Goal: Browse casually: Explore the website without a specific task or goal

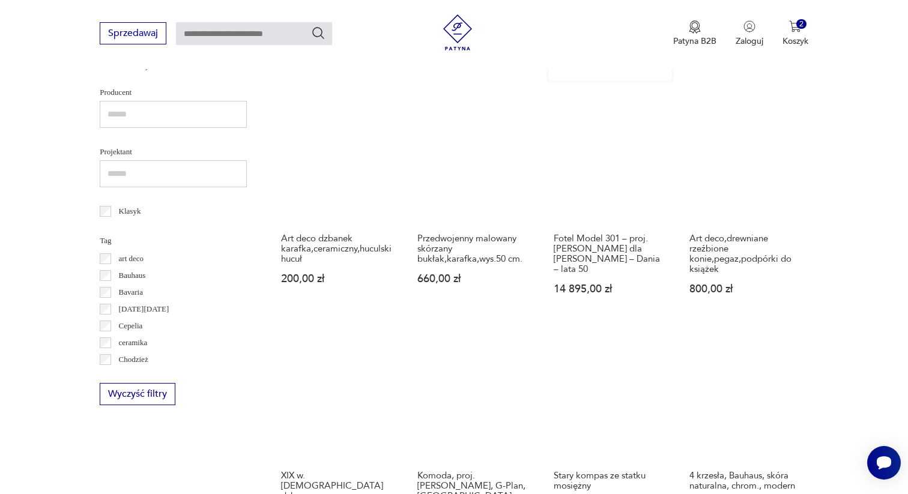
scroll to position [531, 0]
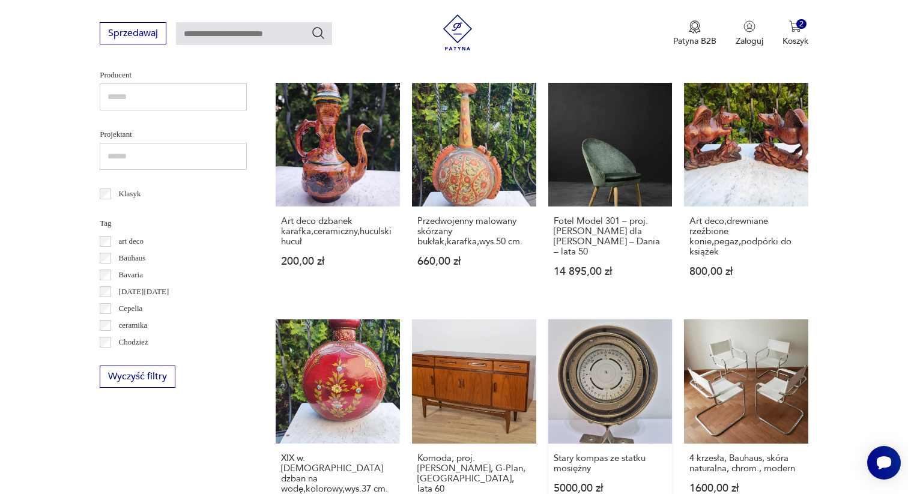
click at [606, 345] on link "Stary kompas ze statku mosiężny 5000,00 zł" at bounding box center [610, 428] width 124 height 218
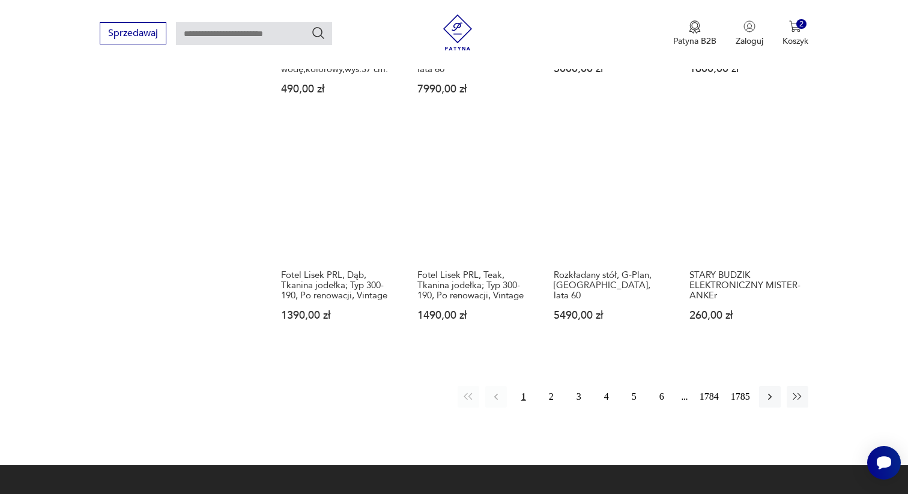
scroll to position [952, 0]
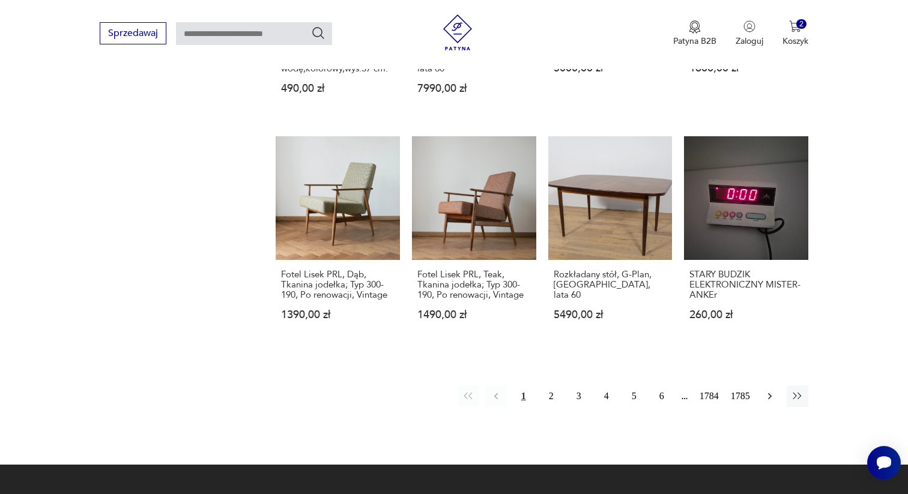
click at [771, 390] on icon "button" at bounding box center [770, 396] width 12 height 12
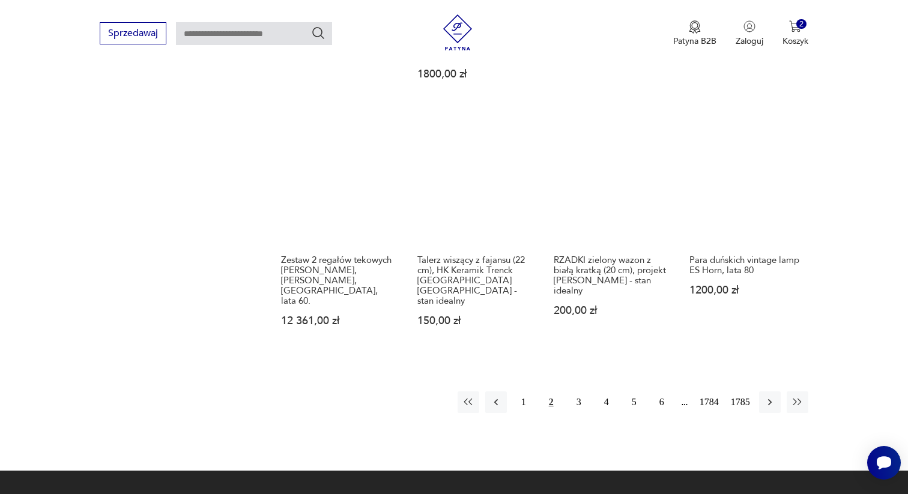
scroll to position [983, 0]
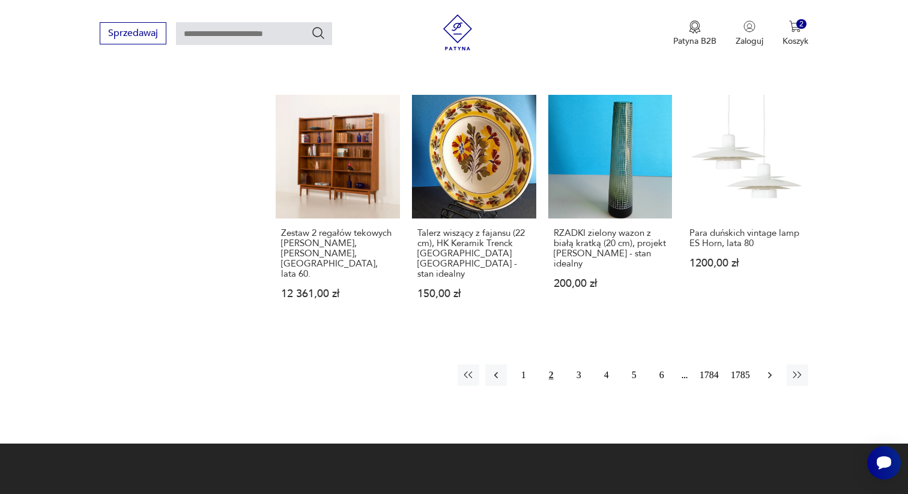
click at [768, 372] on icon "button" at bounding box center [770, 375] width 4 height 7
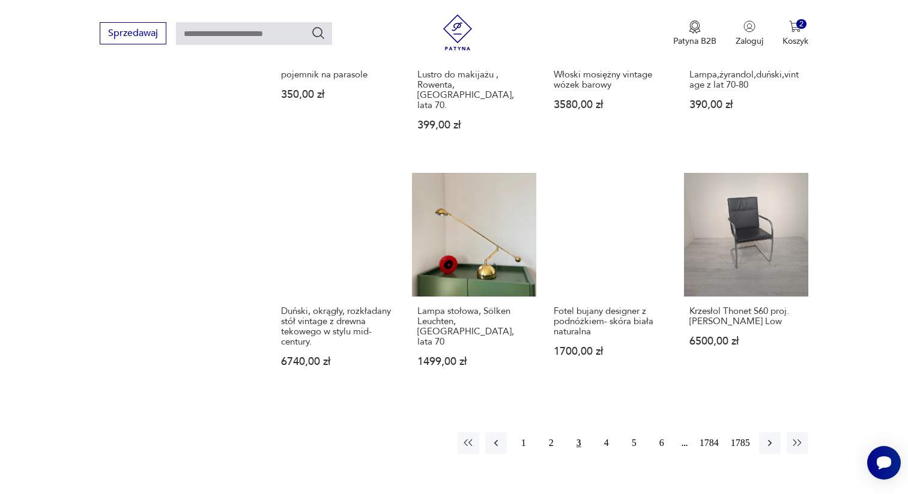
scroll to position [958, 0]
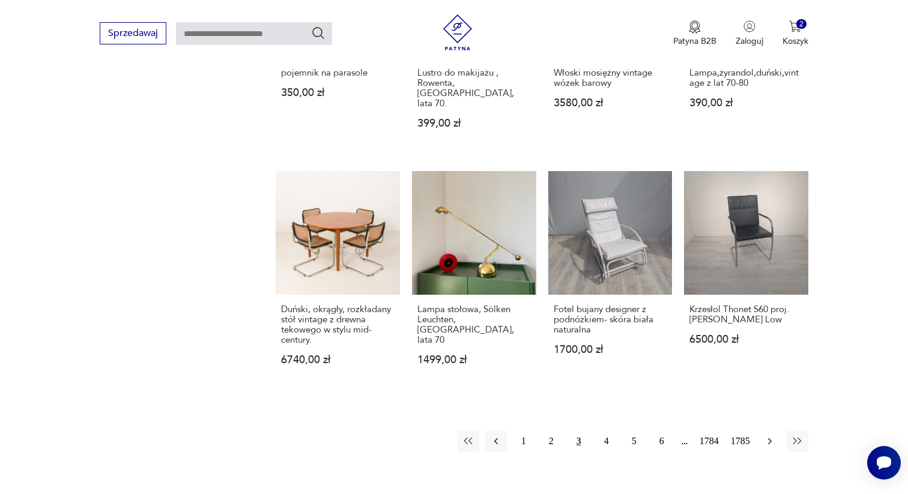
click at [769, 438] on icon "button" at bounding box center [770, 441] width 4 height 7
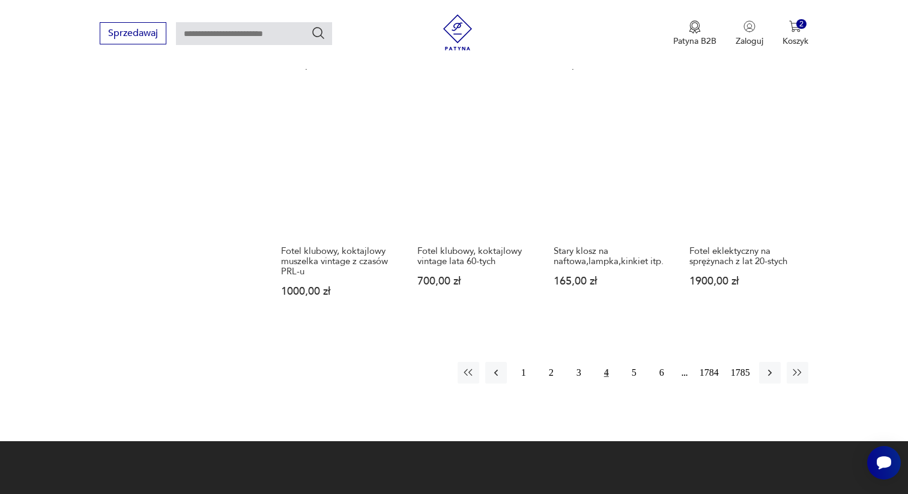
scroll to position [955, 0]
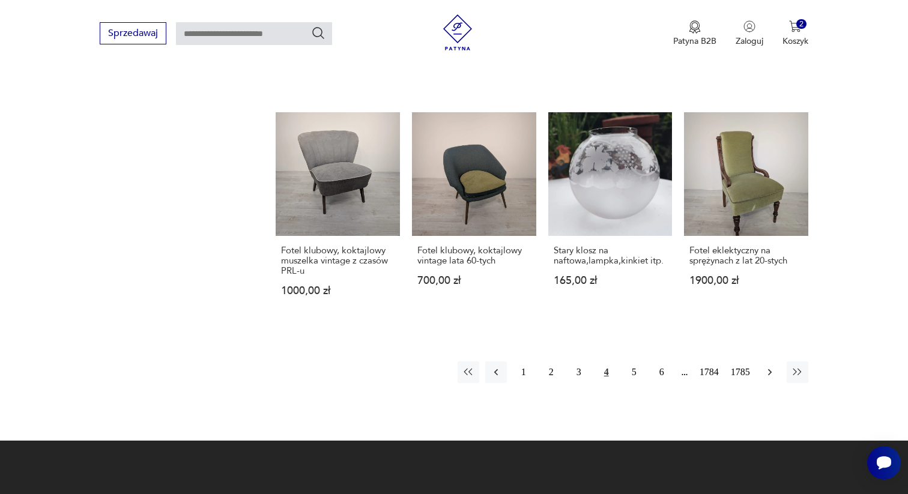
click at [772, 374] on icon "button" at bounding box center [770, 372] width 12 height 12
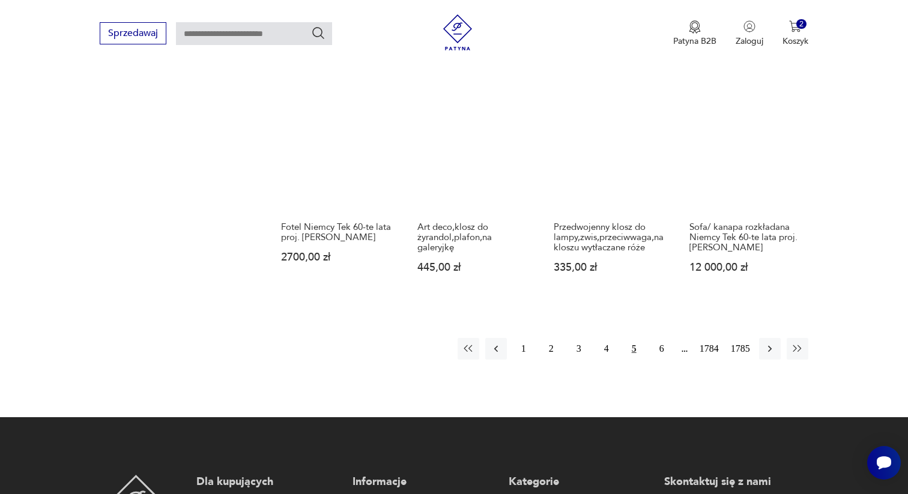
scroll to position [970, 0]
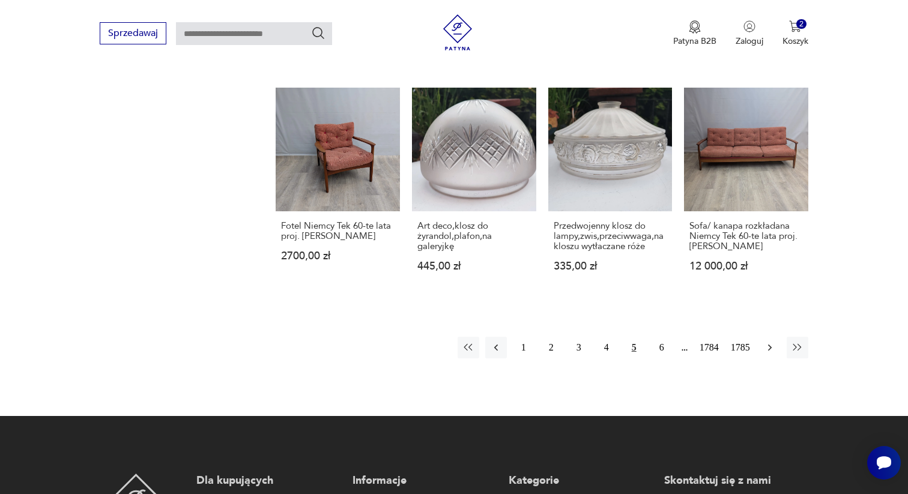
click at [773, 342] on icon "button" at bounding box center [770, 348] width 12 height 12
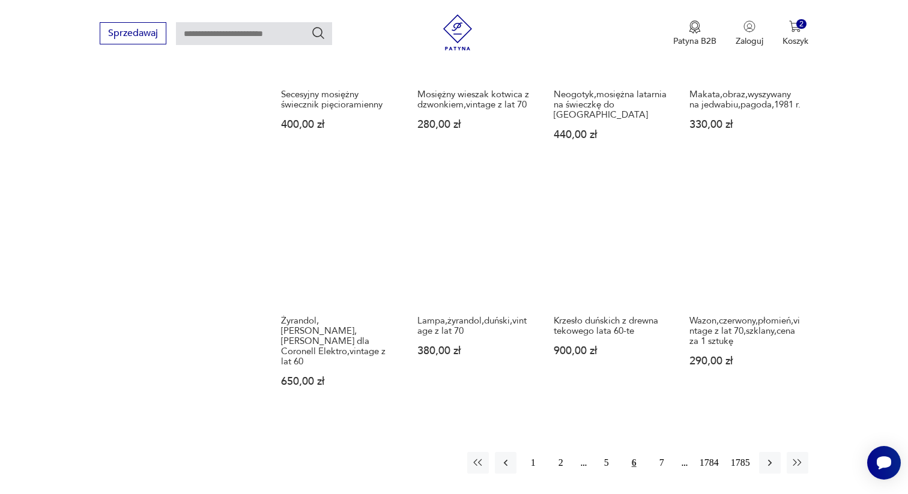
scroll to position [894, 0]
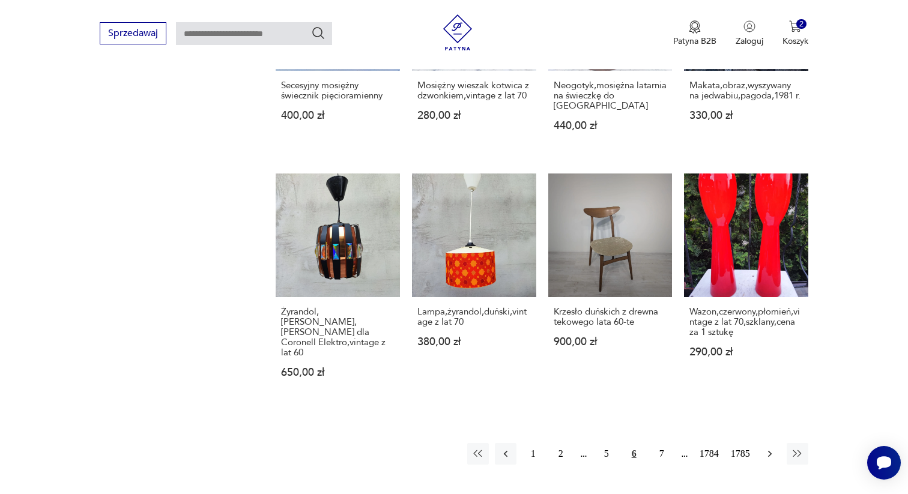
click at [767, 448] on icon "button" at bounding box center [770, 454] width 12 height 12
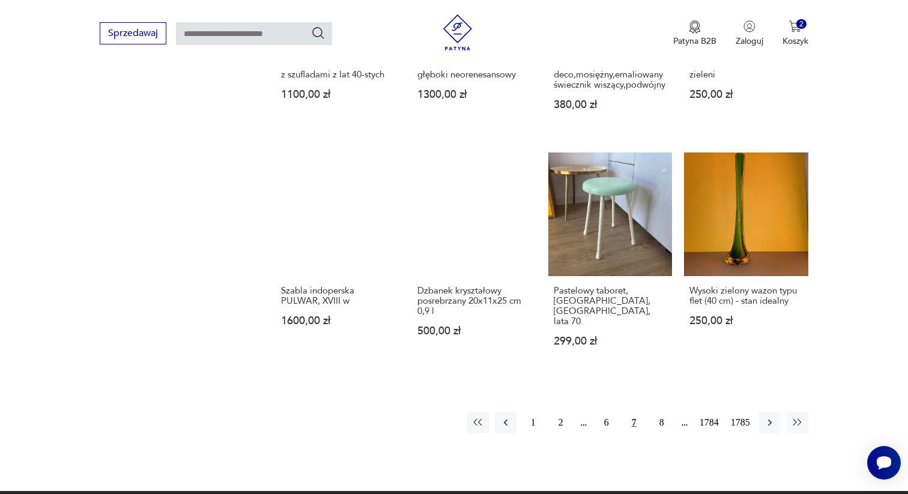
scroll to position [903, 0]
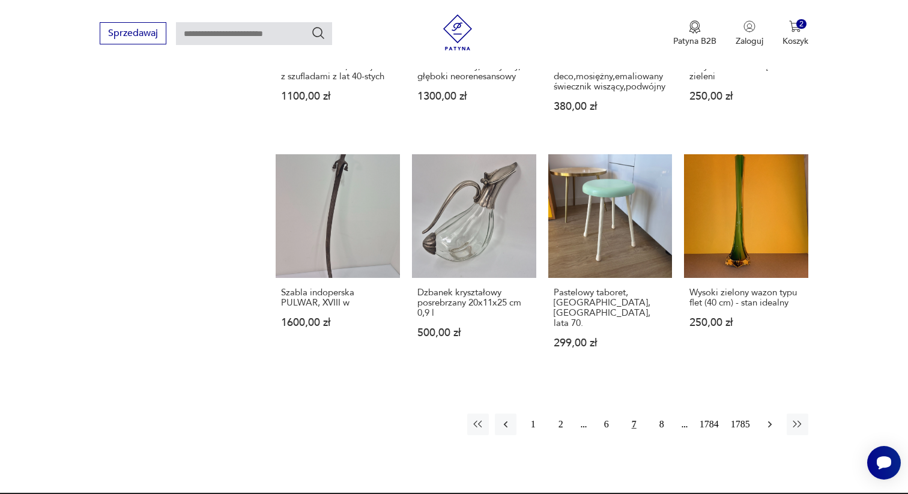
click at [771, 418] on icon "button" at bounding box center [770, 424] width 12 height 12
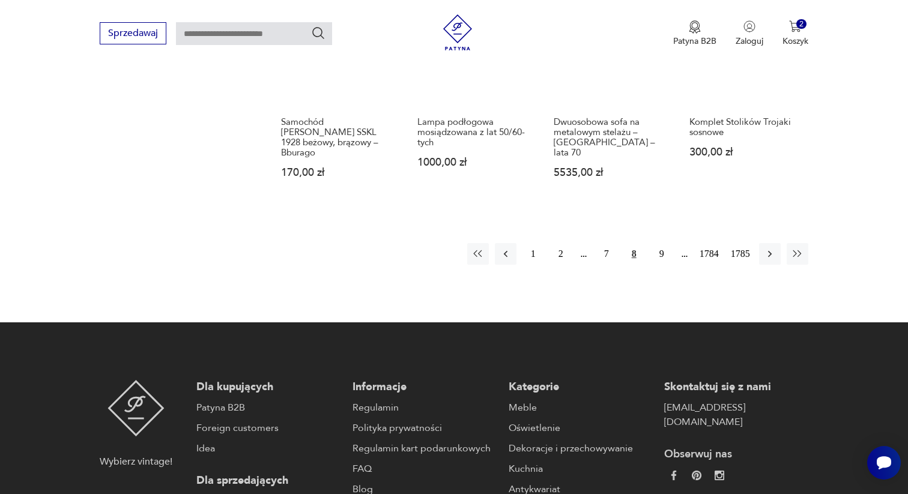
scroll to position [1099, 0]
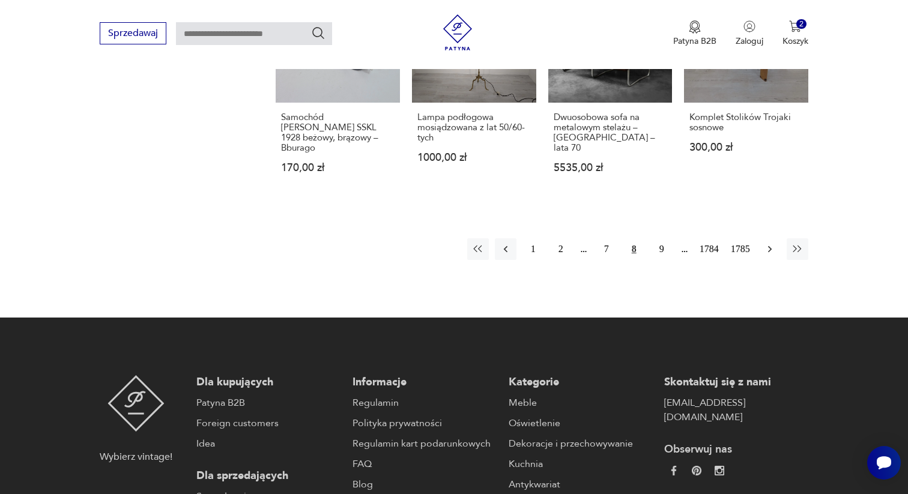
click at [768, 246] on icon "button" at bounding box center [770, 249] width 4 height 7
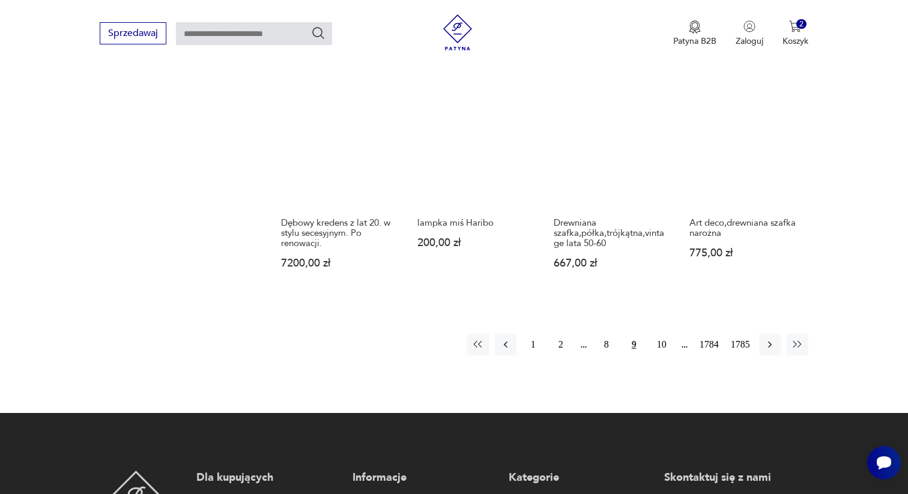
scroll to position [995, 0]
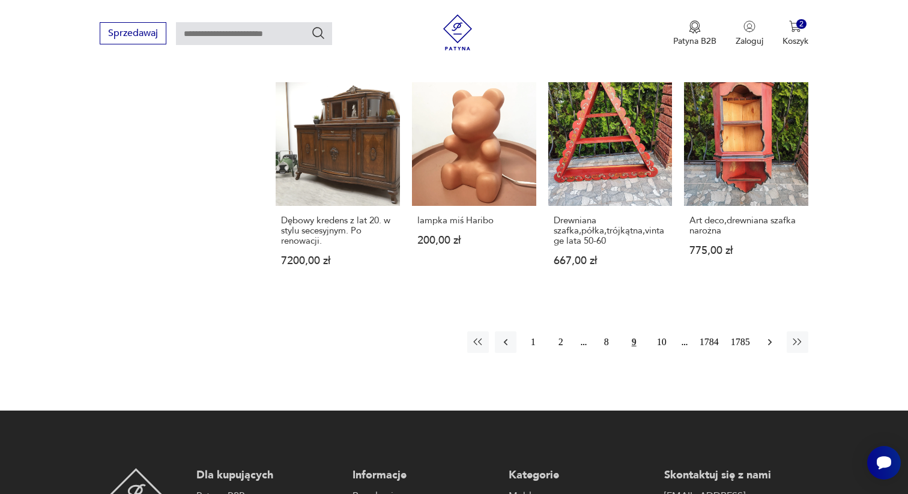
click at [764, 336] on icon "button" at bounding box center [770, 342] width 12 height 12
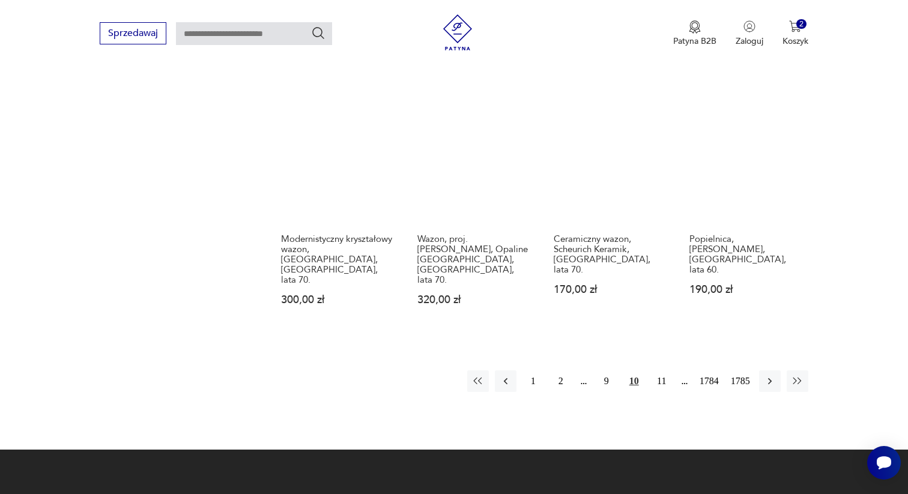
scroll to position [1000, 0]
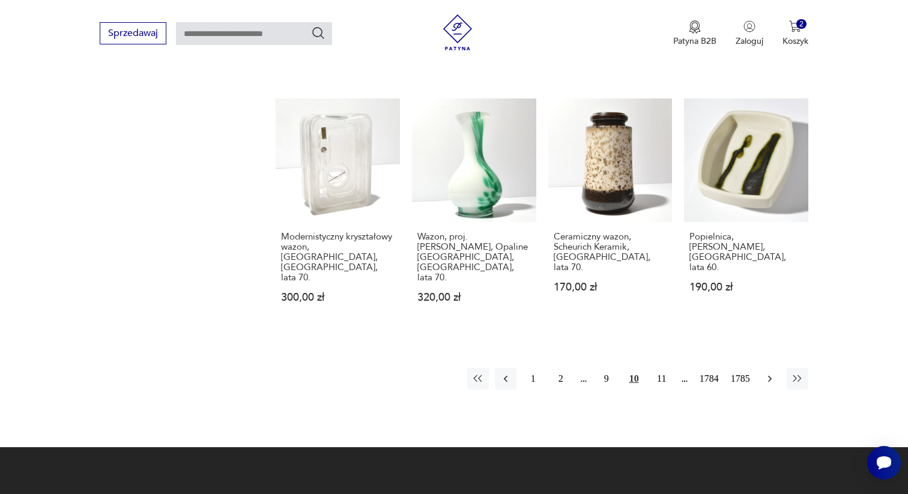
click at [764, 373] on icon "button" at bounding box center [770, 379] width 12 height 12
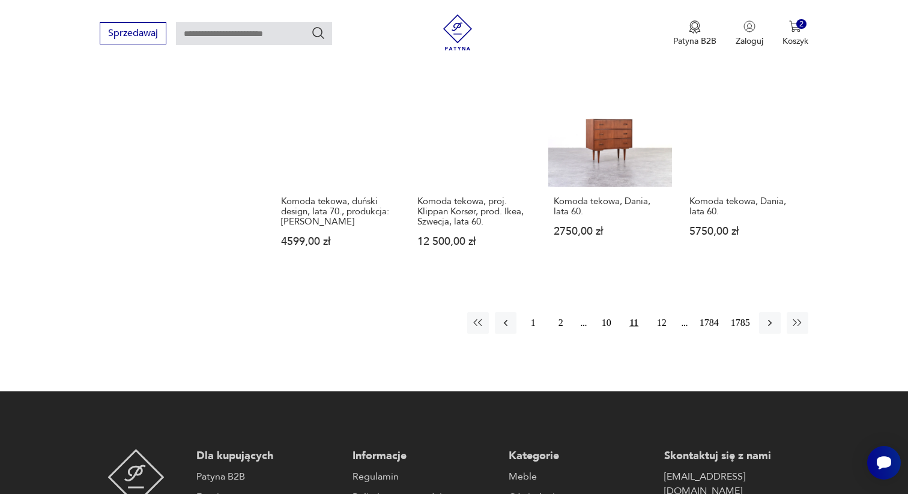
scroll to position [1001, 0]
